Goal: Task Accomplishment & Management: Use online tool/utility

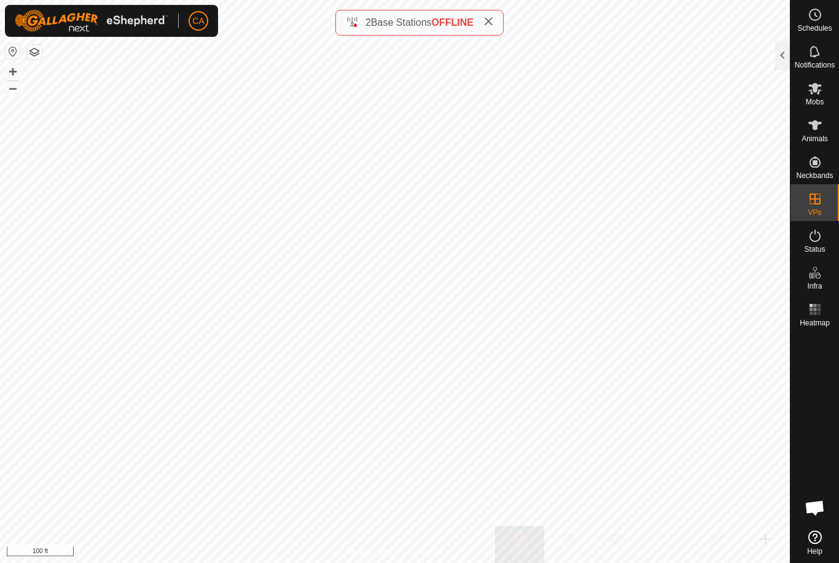
click at [41, 55] on button "button" at bounding box center [34, 52] width 15 height 15
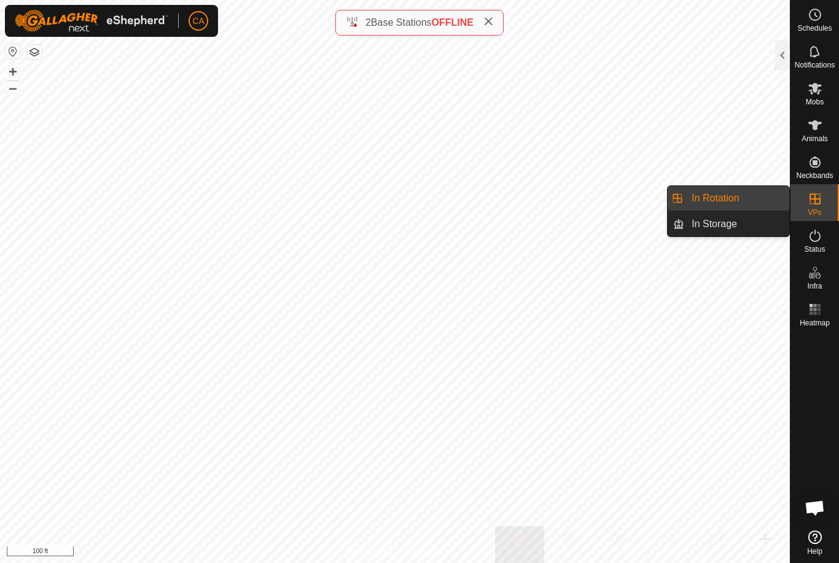
click at [752, 204] on link "In Rotation" at bounding box center [736, 198] width 105 height 25
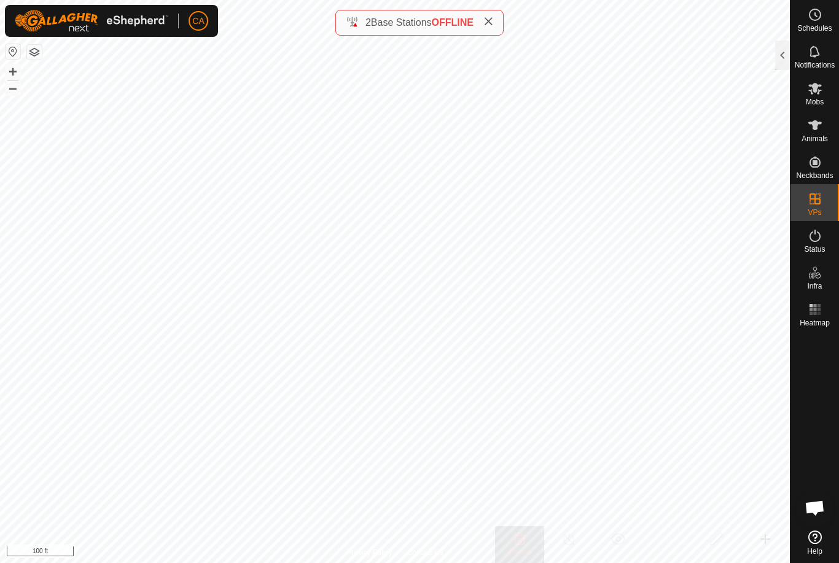
click at [776, 57] on div at bounding box center [782, 55] width 15 height 29
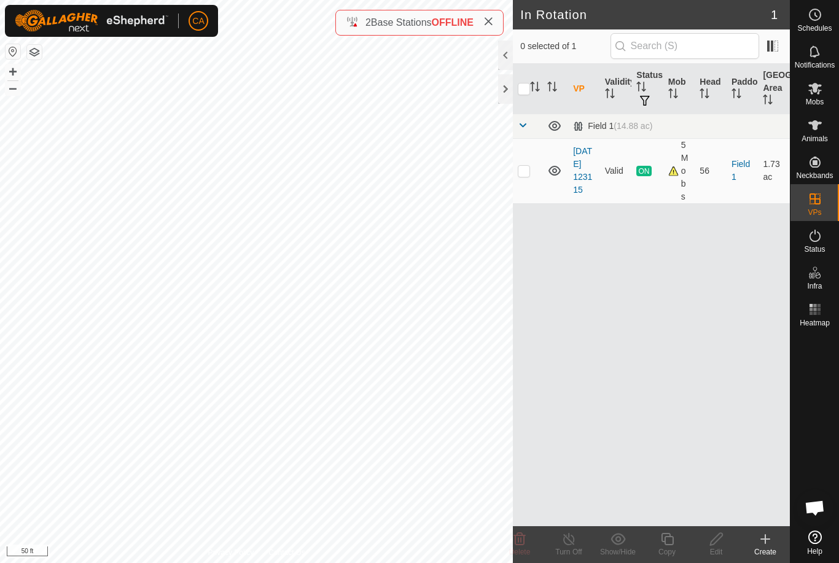
click at [528, 166] on p-checkbox at bounding box center [524, 171] width 12 height 10
checkbox input "true"
click at [666, 555] on div "Copy" at bounding box center [666, 552] width 49 height 11
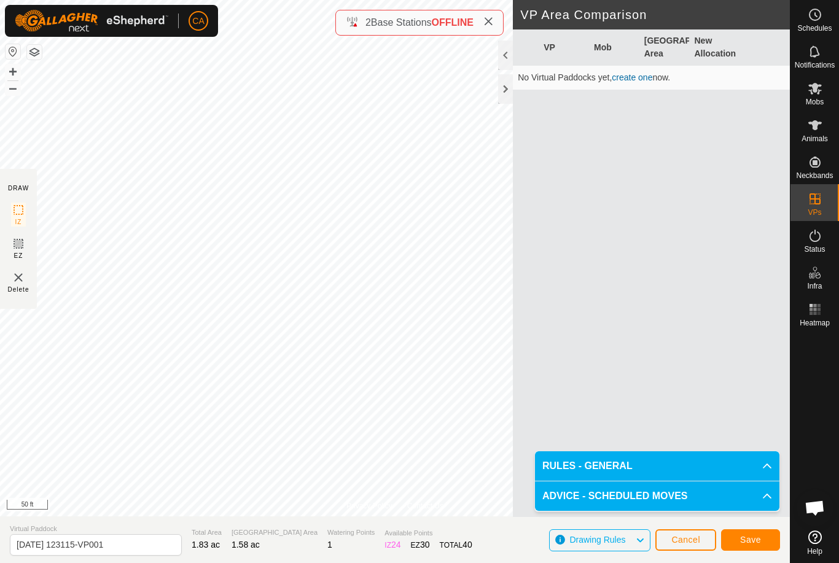
click at [510, 92] on div at bounding box center [505, 88] width 15 height 29
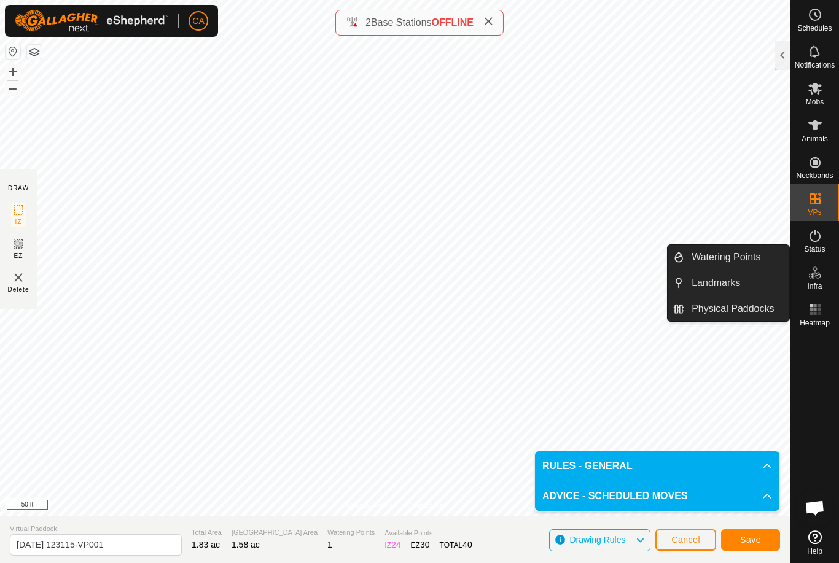
click at [725, 286] on span "Landmarks" at bounding box center [716, 283] width 49 height 15
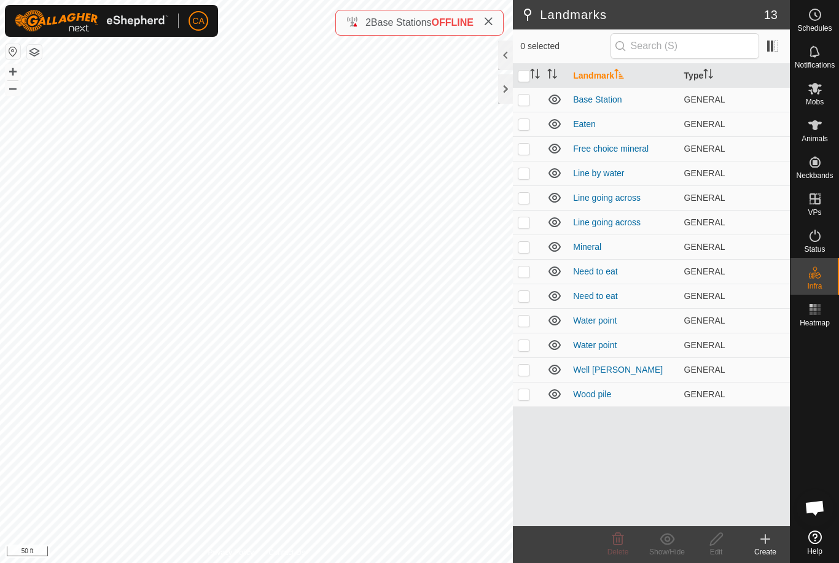
click at [520, 318] on p-checkbox at bounding box center [524, 321] width 12 height 10
click at [528, 319] on p-checkbox at bounding box center [524, 321] width 12 height 10
checkbox input "false"
click at [526, 295] on p-checkbox at bounding box center [524, 296] width 12 height 10
click at [533, 297] on td at bounding box center [527, 296] width 29 height 25
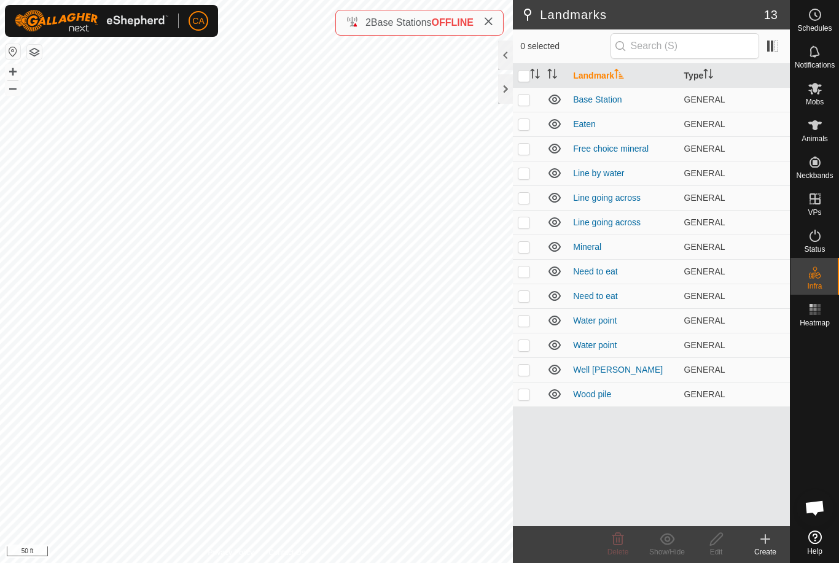
checkbox input "false"
click at [533, 125] on td at bounding box center [527, 124] width 29 height 25
checkbox input "true"
click at [526, 153] on p-checkbox at bounding box center [524, 149] width 12 height 10
checkbox input "true"
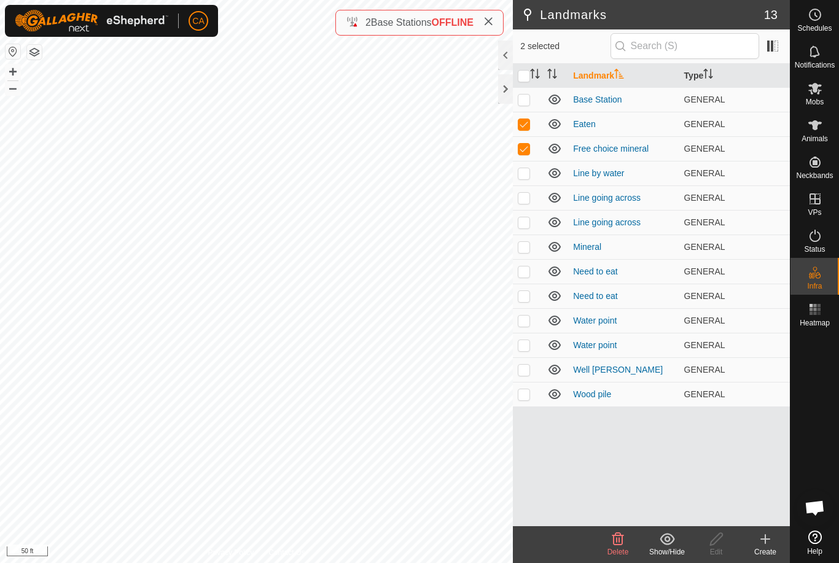
click at [528, 125] on p-checkbox at bounding box center [524, 124] width 12 height 10
checkbox input "false"
click at [526, 148] on p-checkbox at bounding box center [524, 149] width 12 height 10
click at [532, 154] on td at bounding box center [527, 148] width 29 height 25
checkbox input "true"
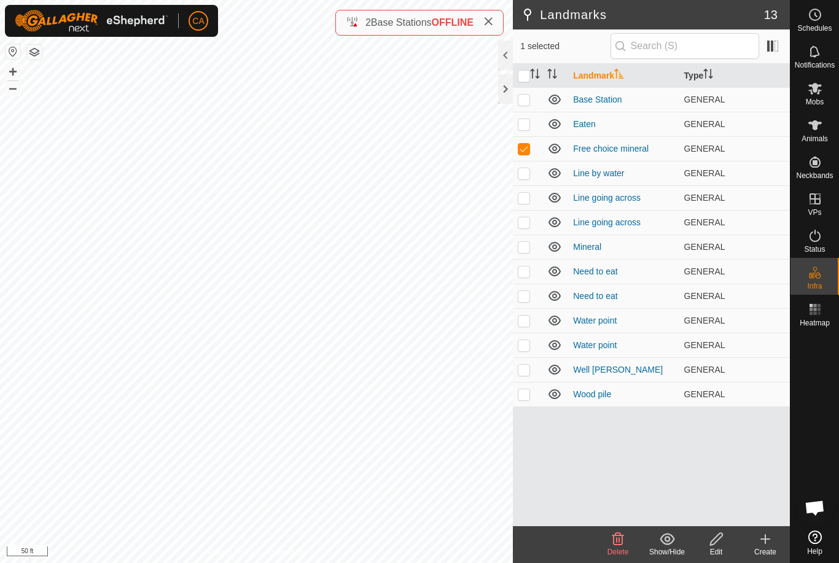
click at [525, 310] on td at bounding box center [527, 320] width 29 height 25
checkbox input "true"
click at [625, 543] on icon at bounding box center [618, 539] width 15 height 15
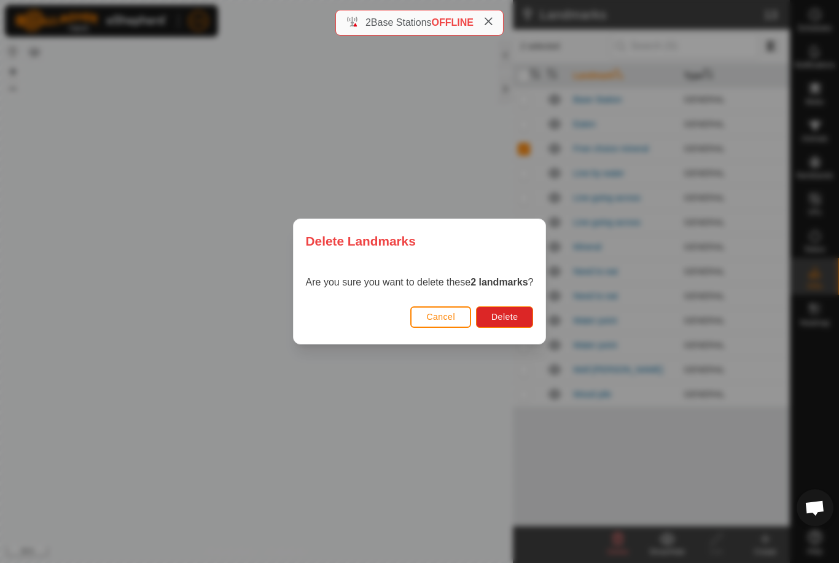
click at [512, 311] on button "Delete" at bounding box center [504, 316] width 57 height 21
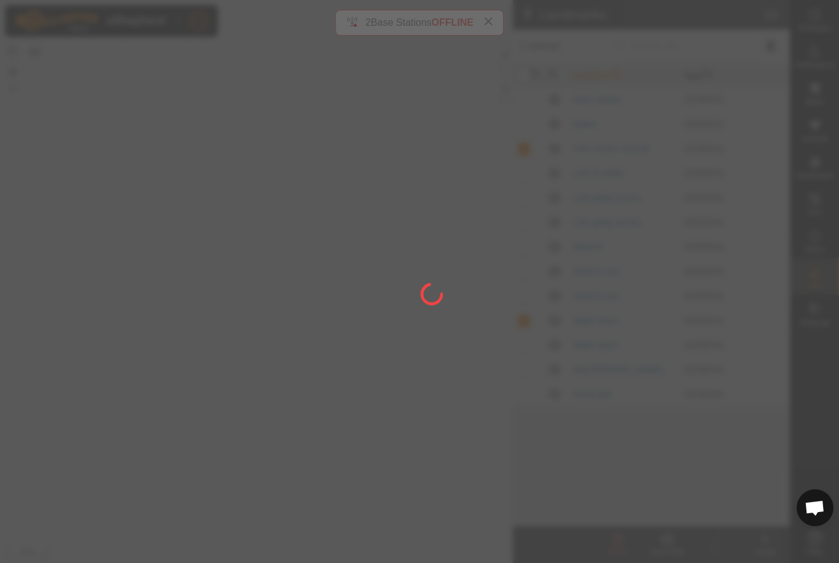
checkbox input "false"
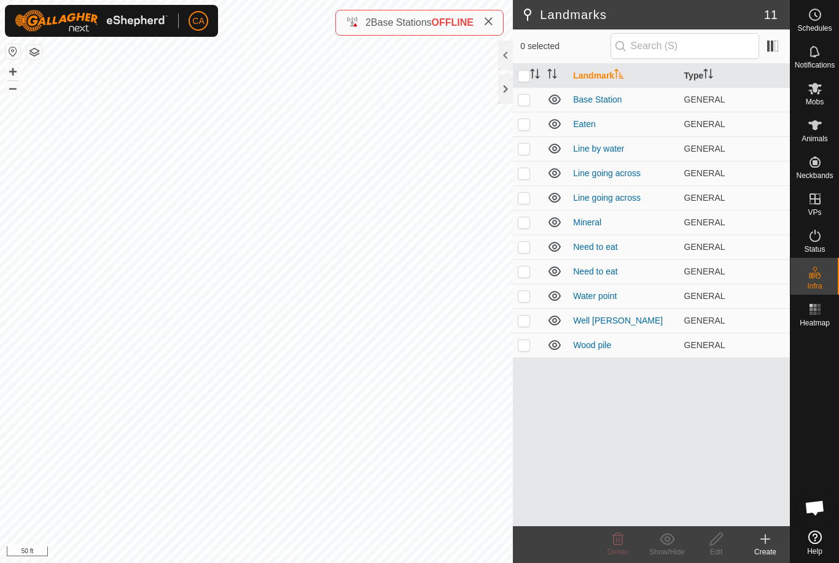
click at [529, 291] on p-checkbox at bounding box center [524, 296] width 12 height 10
checkbox input "true"
click at [528, 271] on p-checkbox at bounding box center [524, 272] width 12 height 10
checkbox input "true"
click at [523, 295] on p-checkbox at bounding box center [524, 296] width 12 height 10
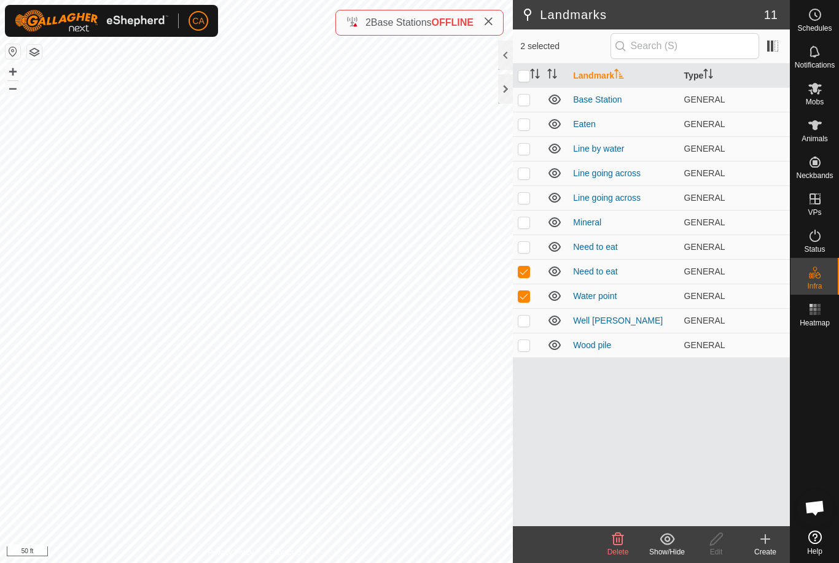
checkbox input "false"
click at [533, 247] on td at bounding box center [527, 247] width 29 height 25
checkbox input "true"
click at [534, 225] on td at bounding box center [527, 222] width 29 height 25
checkbox input "true"
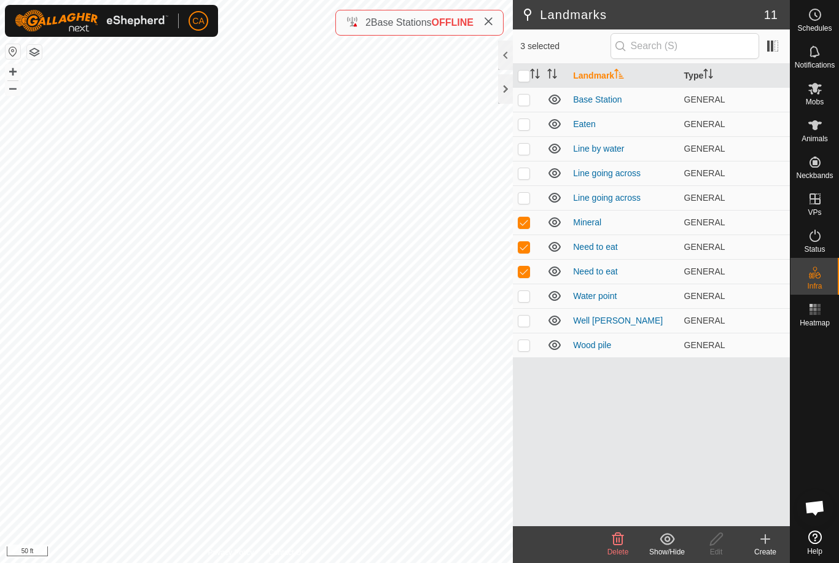
click at [532, 195] on td at bounding box center [527, 197] width 29 height 25
click at [528, 190] on td at bounding box center [527, 197] width 29 height 25
checkbox input "false"
click at [528, 219] on p-checkbox at bounding box center [524, 222] width 12 height 10
checkbox input "false"
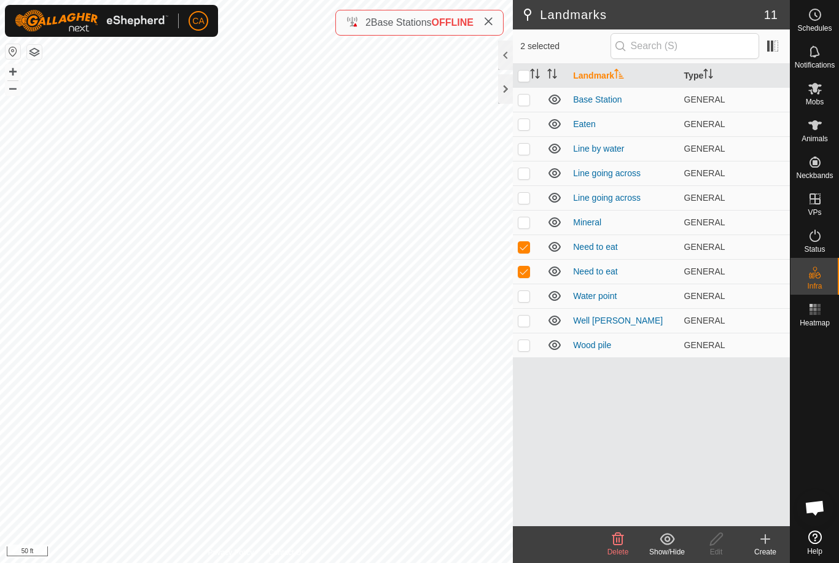
click at [526, 243] on p-checkbox at bounding box center [524, 247] width 12 height 10
checkbox input "false"
click at [526, 281] on td at bounding box center [527, 271] width 29 height 25
checkbox input "false"
click at [529, 222] on p-checkbox at bounding box center [524, 222] width 12 height 10
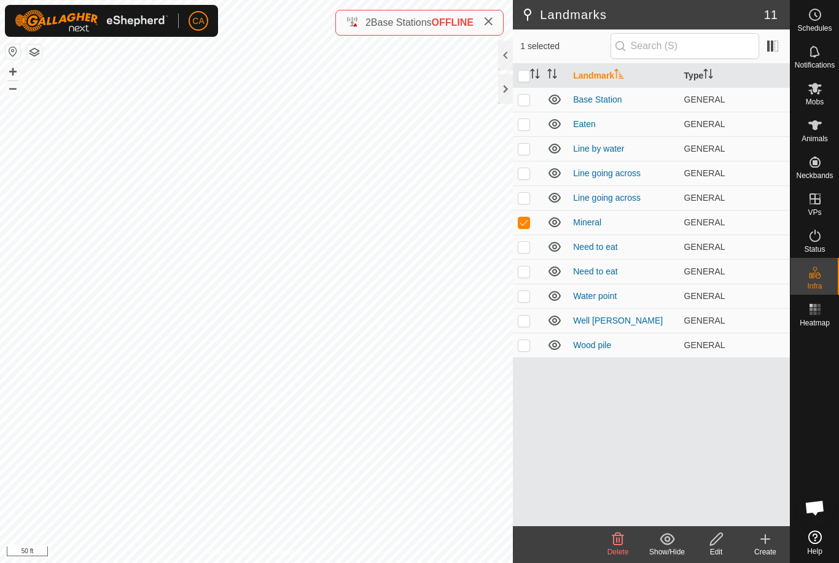
click at [616, 547] on div "Delete" at bounding box center [617, 552] width 49 height 11
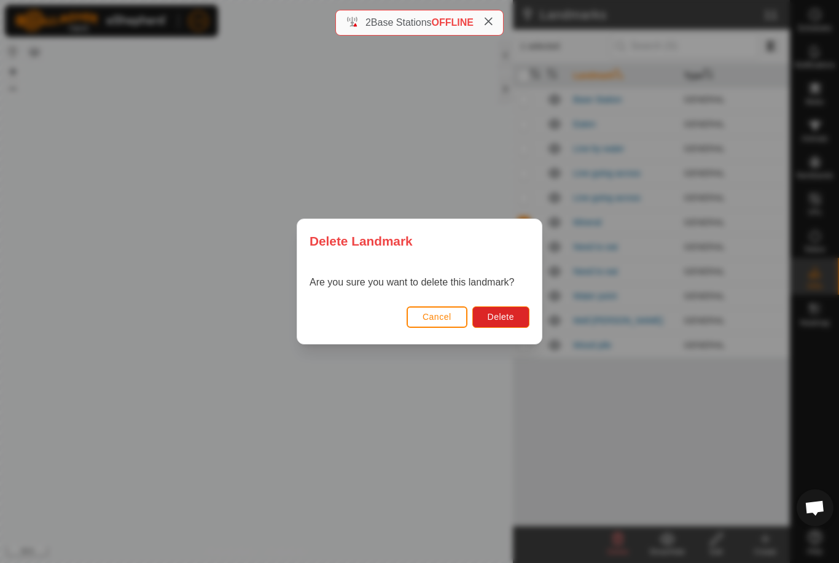
click at [510, 319] on span "Delete" at bounding box center [501, 317] width 26 height 10
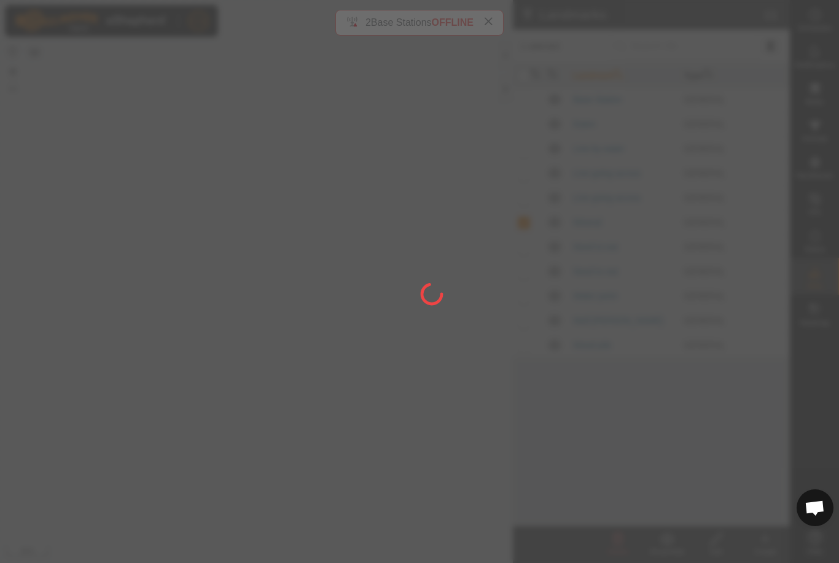
checkbox input "false"
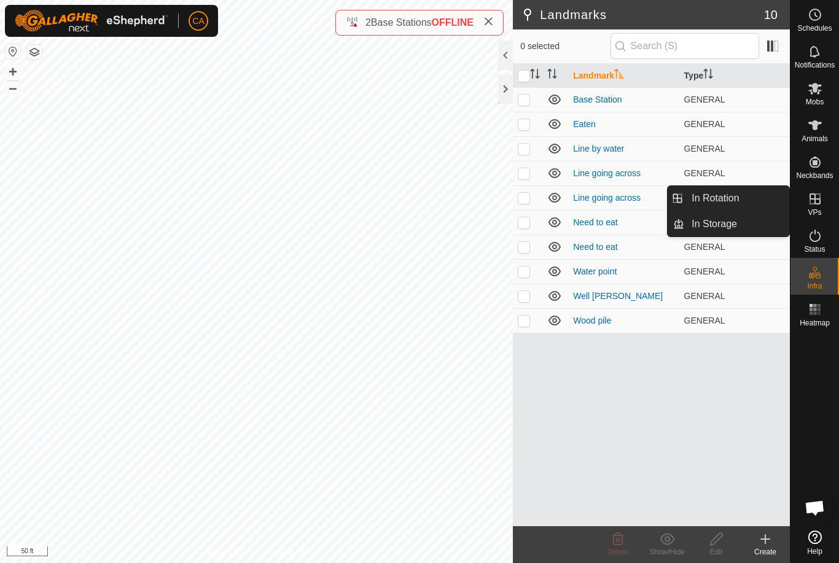
click at [747, 192] on link "In Rotation" at bounding box center [736, 198] width 105 height 25
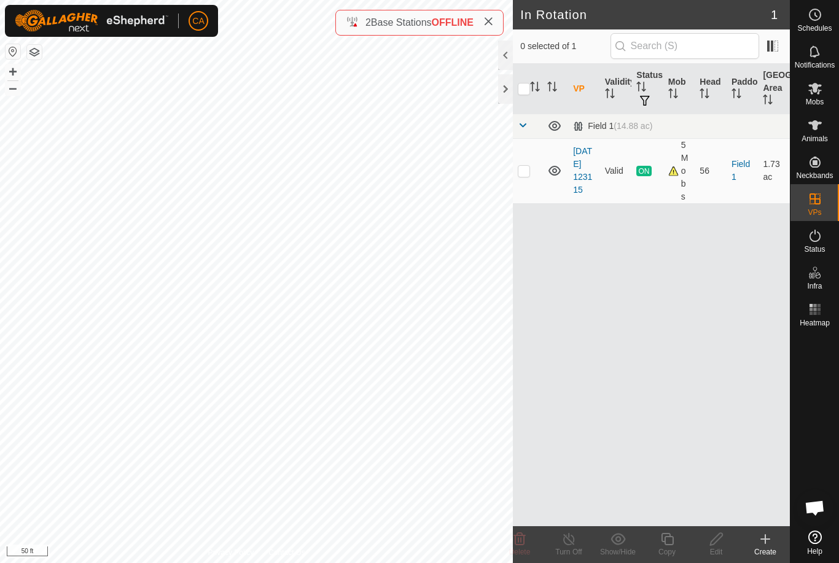
click at [528, 166] on p-checkbox at bounding box center [524, 171] width 12 height 10
checkbox input "true"
click at [673, 544] on icon at bounding box center [667, 539] width 12 height 12
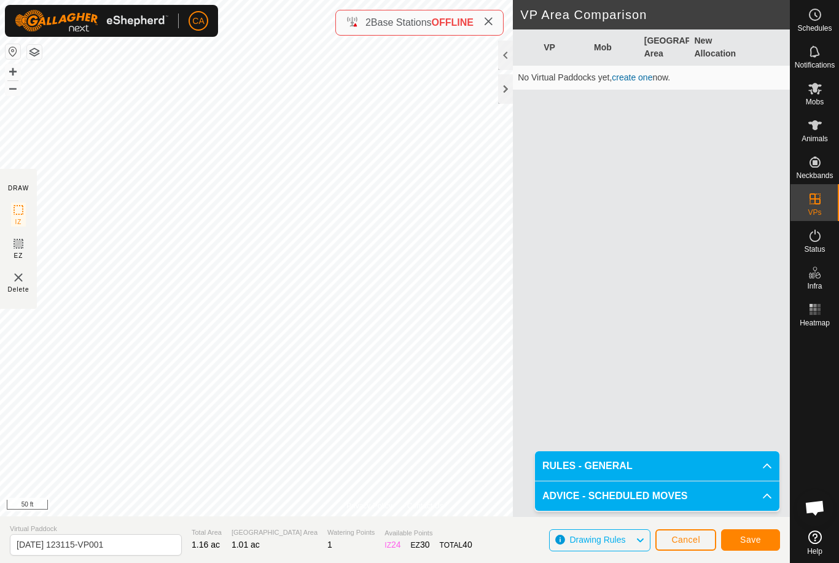
click at [750, 549] on button "Save" at bounding box center [750, 539] width 59 height 21
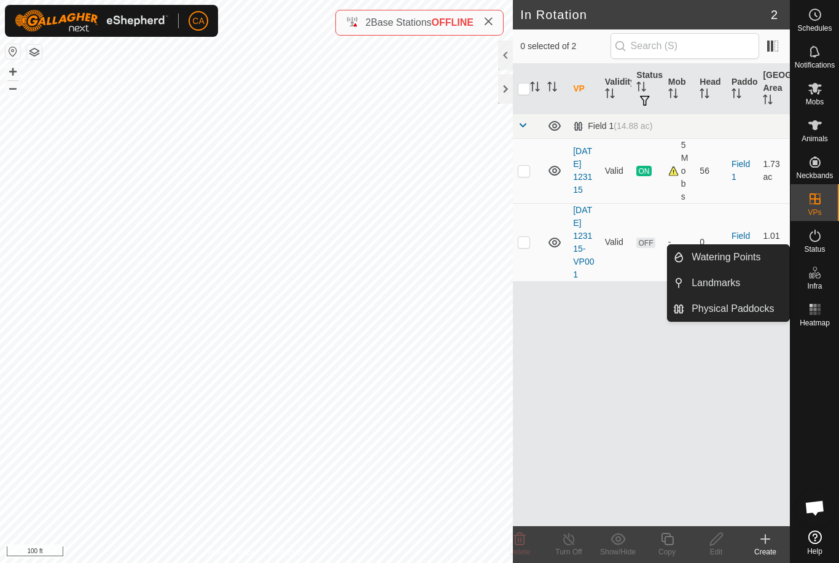
click at [738, 291] on link "Landmarks" at bounding box center [736, 283] width 105 height 25
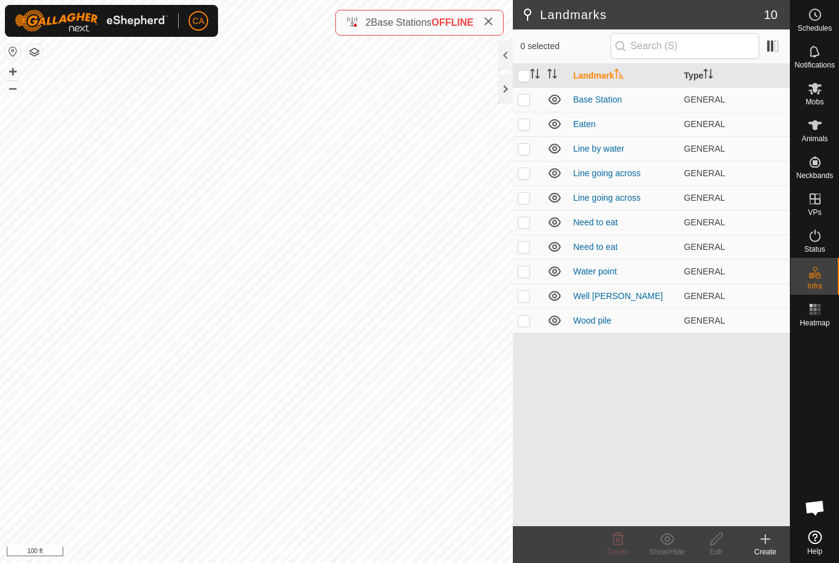
click at [534, 244] on td at bounding box center [527, 247] width 29 height 25
checkbox input "true"
click at [526, 222] on p-checkbox at bounding box center [524, 222] width 12 height 10
checkbox input "true"
click at [525, 119] on p-checkbox at bounding box center [524, 124] width 12 height 10
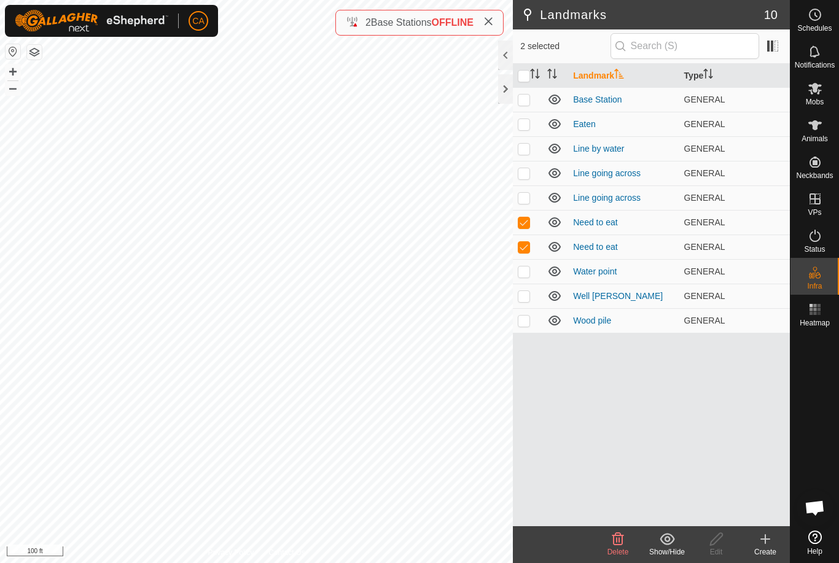
checkbox input "true"
click at [821, 98] on span "Mobs" at bounding box center [815, 101] width 18 height 7
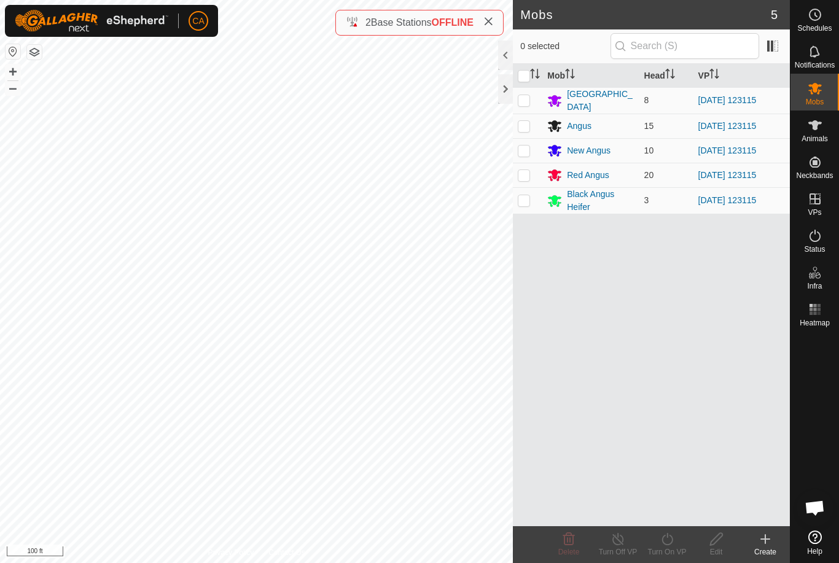
click at [526, 76] on input "checkbox" at bounding box center [524, 76] width 12 height 12
checkbox input "true"
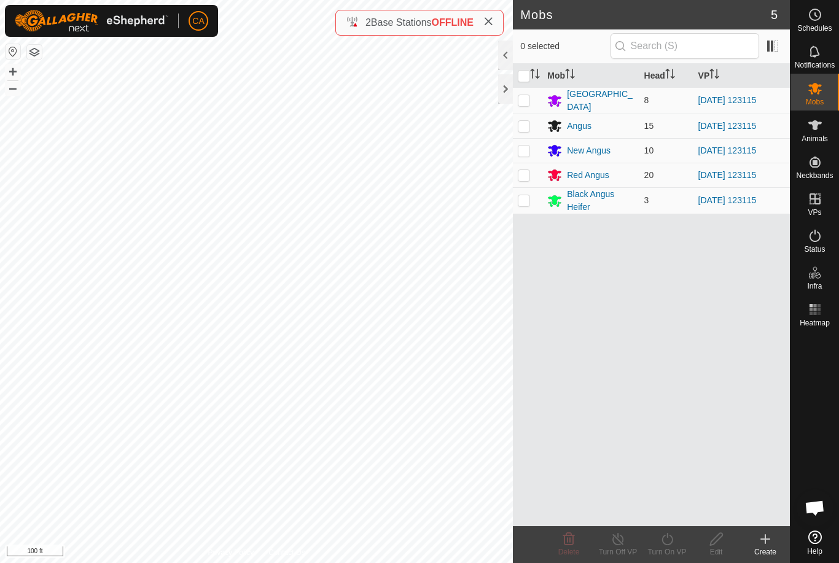
checkbox input "true"
click at [666, 544] on icon at bounding box center [667, 539] width 15 height 15
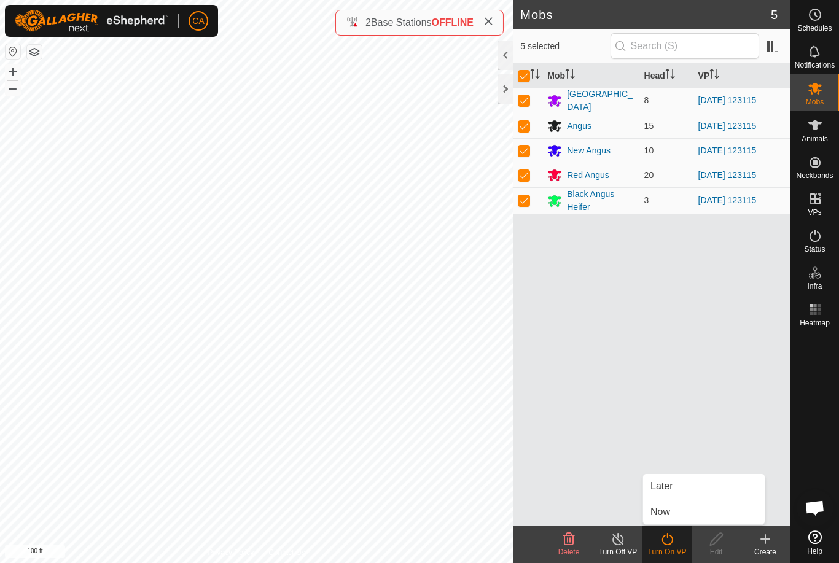
click at [681, 512] on link "Now" at bounding box center [704, 512] width 122 height 25
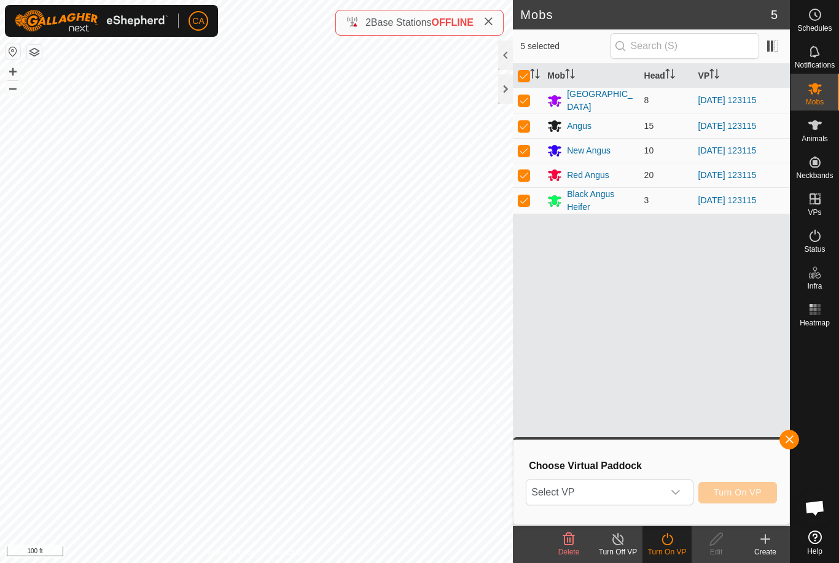
click at [676, 487] on div "dropdown trigger" at bounding box center [675, 492] width 25 height 25
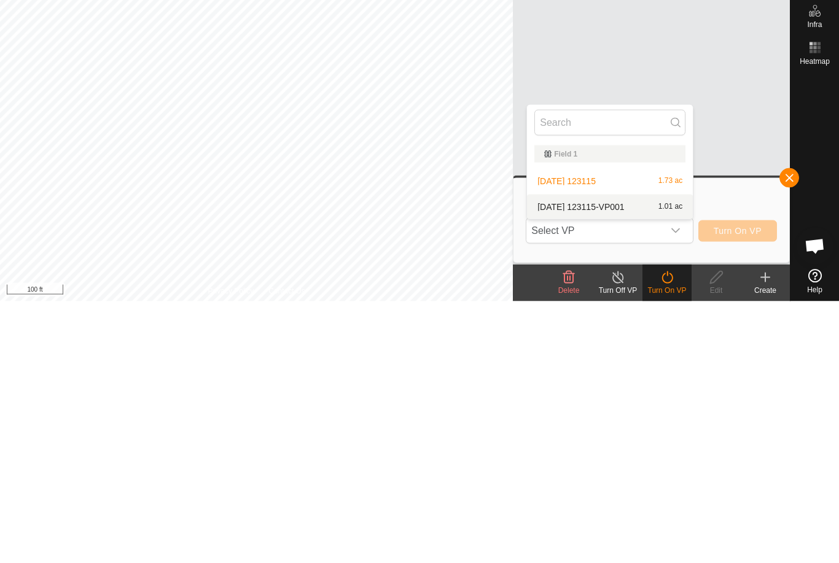
click at [649, 461] on div "[DATE] 123115-VP001 1.01 ac" at bounding box center [609, 468] width 151 height 15
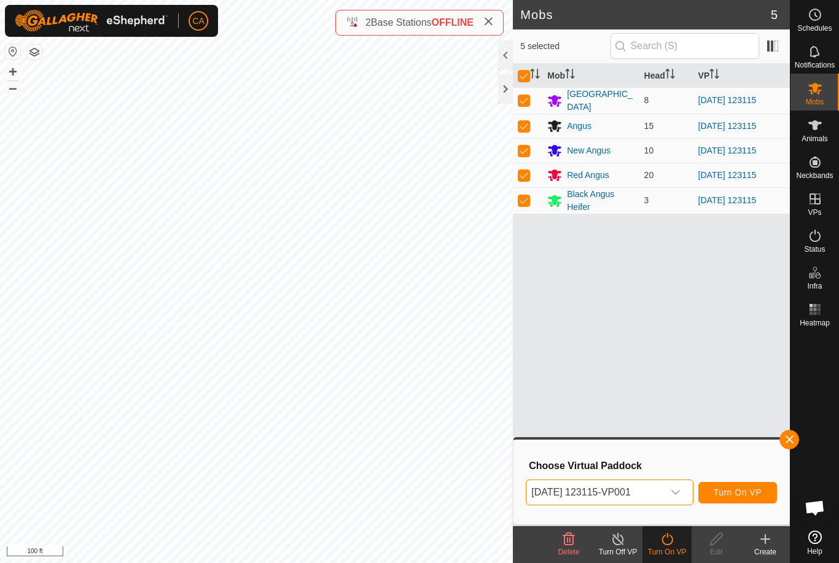
click at [749, 489] on span "Turn On VP" at bounding box center [738, 493] width 48 height 10
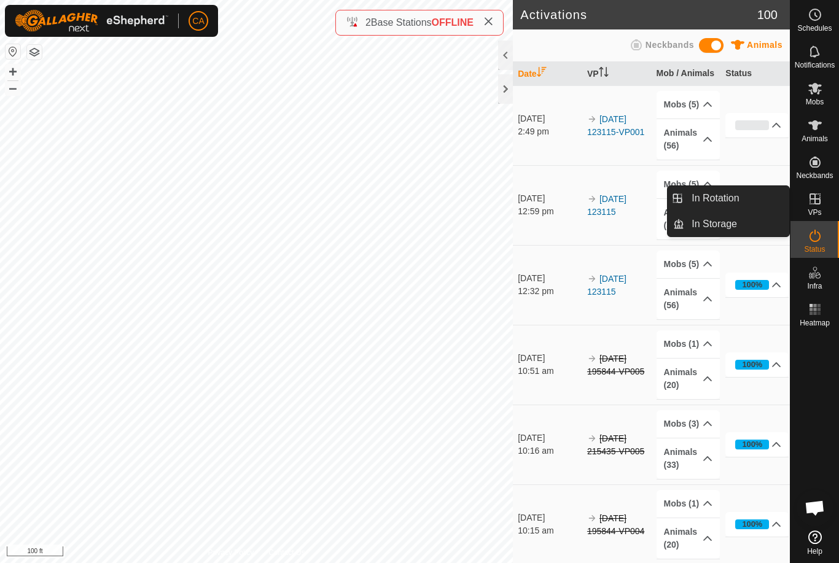
click at [761, 199] on link "In Rotation" at bounding box center [736, 198] width 105 height 25
